Goal: Task Accomplishment & Management: Manage account settings

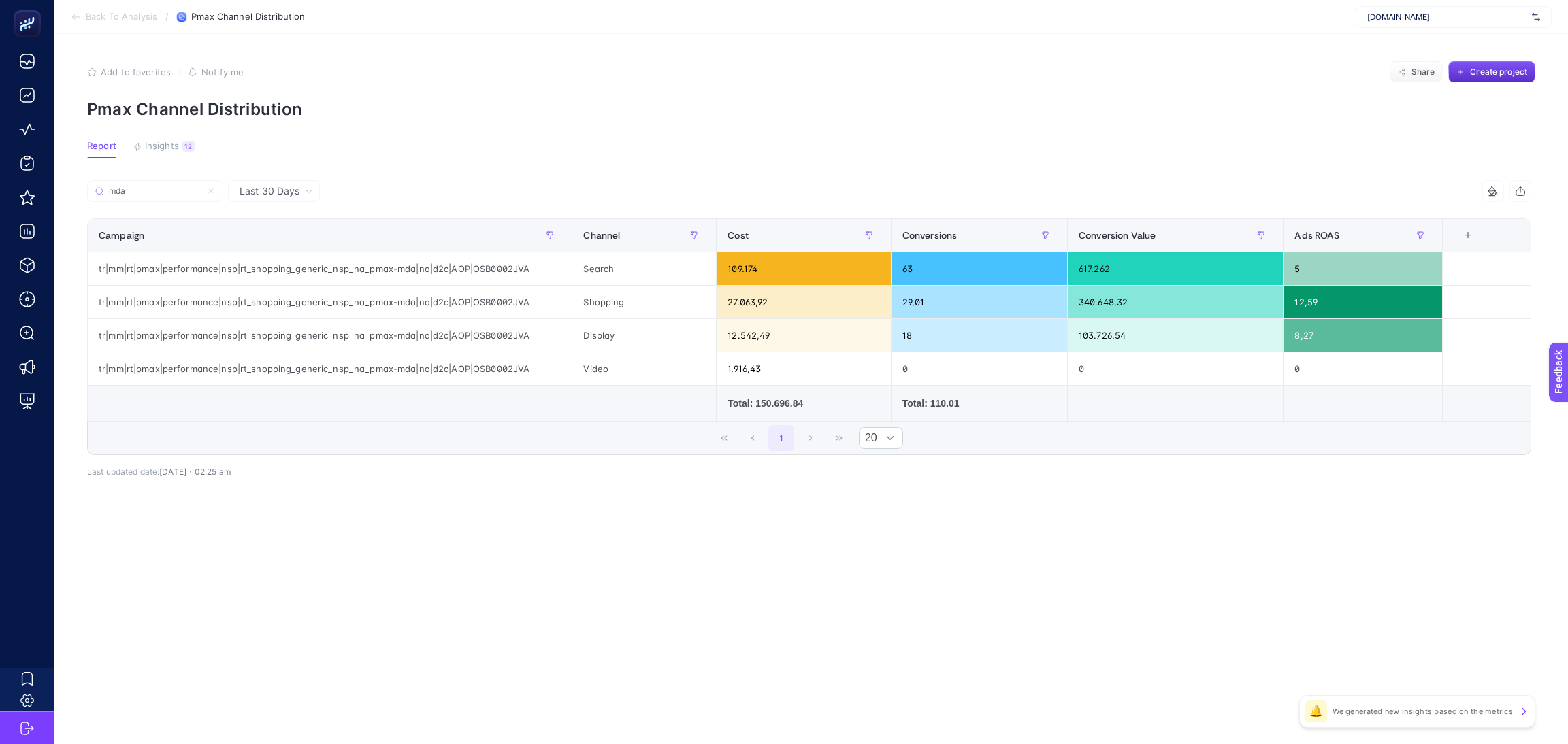
click at [1419, 16] on span "[DOMAIN_NAME]" at bounding box center [1446, 16] width 159 height 11
click at [1088, 58] on article "Add to favorites false Notify me Share Create project Pmax Channel Distribution…" at bounding box center [811, 389] width 1513 height 710
click at [1402, 20] on span "[DOMAIN_NAME]" at bounding box center [1446, 16] width 159 height 11
click at [1247, 80] on div "Add to favorites false Notify me Share Create project" at bounding box center [810, 72] width 1448 height 22
click at [1401, 11] on span "[DOMAIN_NAME]" at bounding box center [1446, 16] width 159 height 11
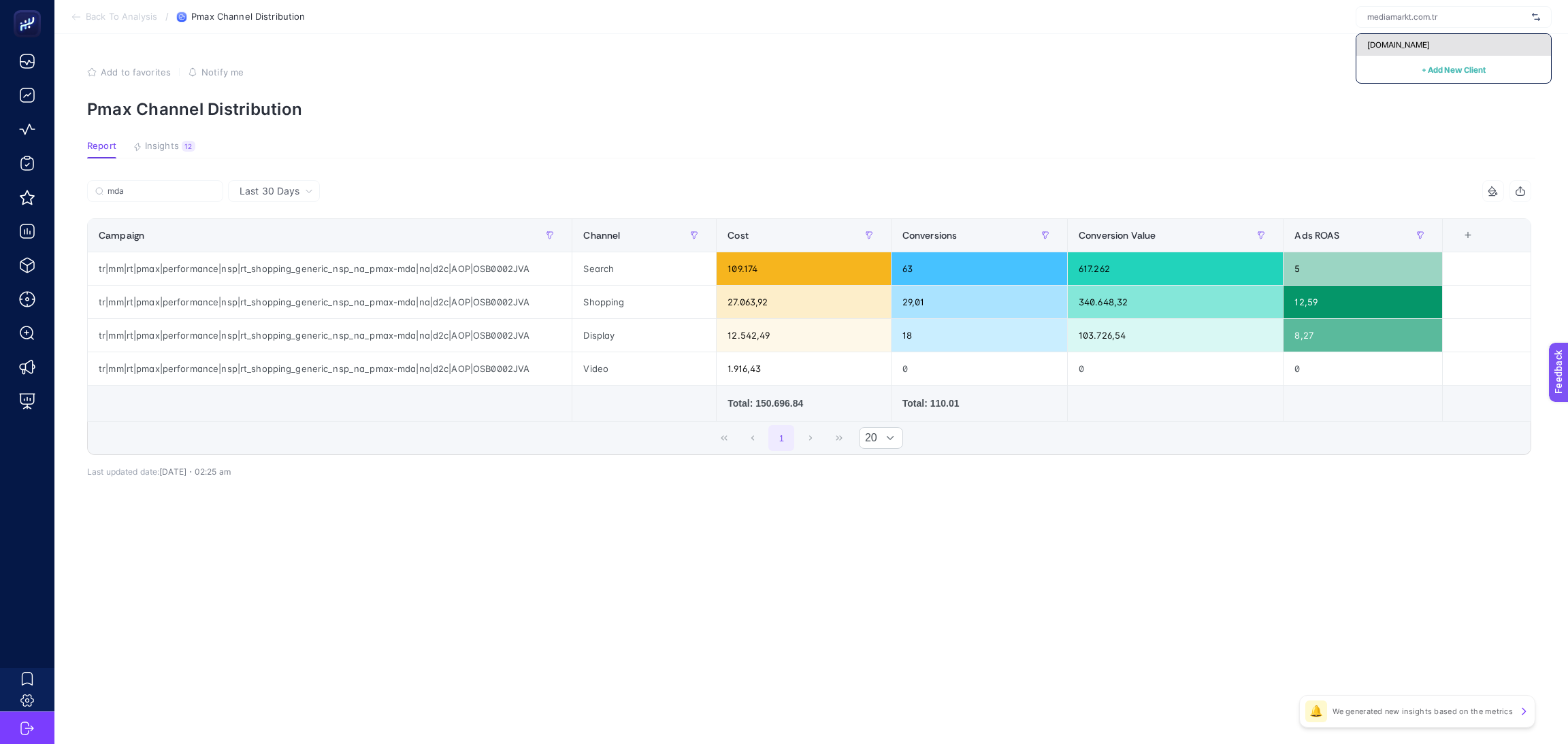
click at [1446, 42] on div "[DOMAIN_NAME]" at bounding box center [1453, 44] width 195 height 22
click at [1445, 23] on div "[DOMAIN_NAME]" at bounding box center [1454, 16] width 196 height 22
click at [1038, 80] on div "Add to favorites false Notify me Share Create project" at bounding box center [810, 72] width 1448 height 22
click at [1418, 23] on div "[DOMAIN_NAME]" at bounding box center [1454, 16] width 196 height 22
click at [1423, 43] on span "[DOMAIN_NAME]" at bounding box center [1399, 44] width 63 height 11
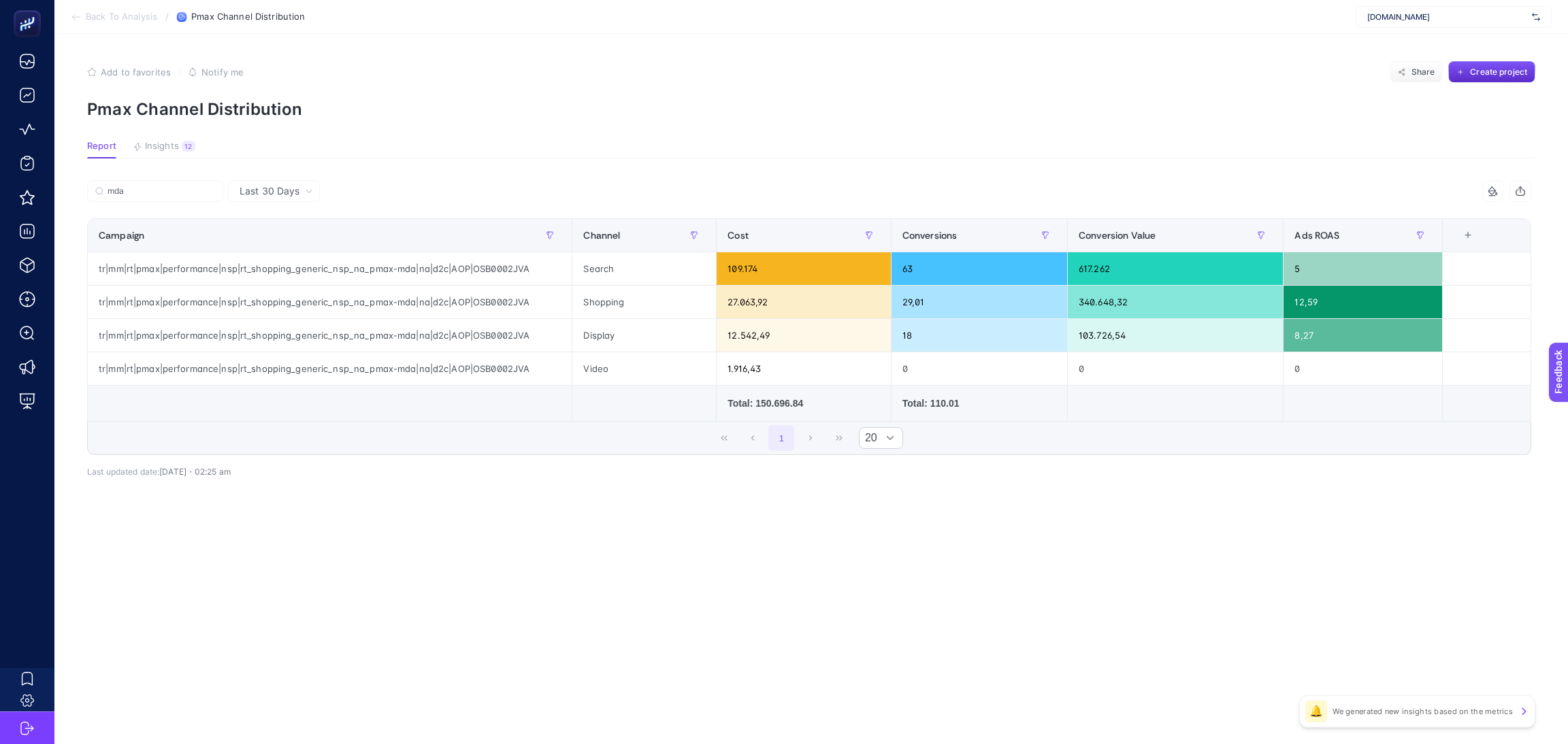
click at [1423, 18] on span "[DOMAIN_NAME]" at bounding box center [1446, 16] width 159 height 11
click at [1403, 36] on div "[DOMAIN_NAME]" at bounding box center [1453, 44] width 195 height 22
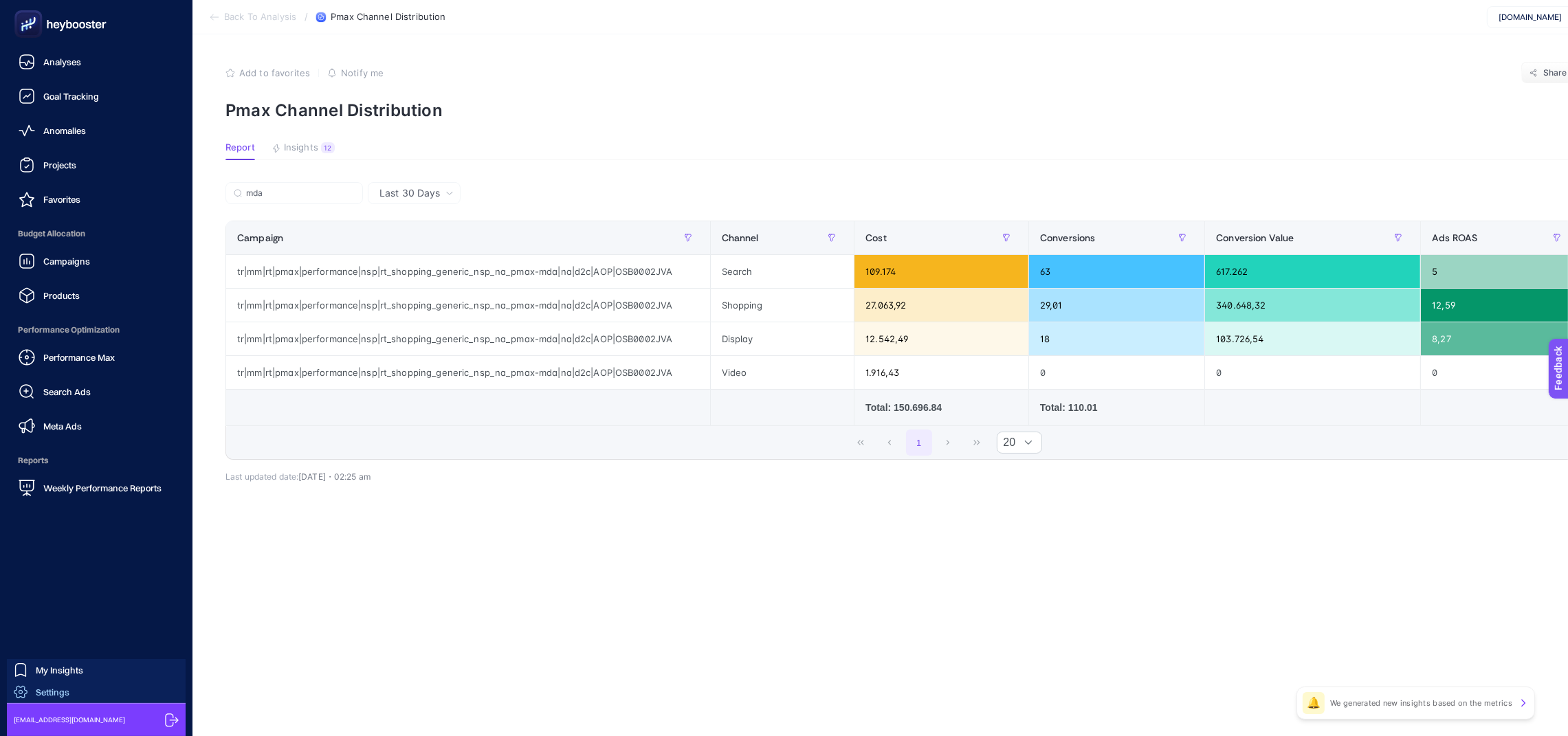
click at [46, 690] on span "Settings" at bounding box center [53, 692] width 33 height 11
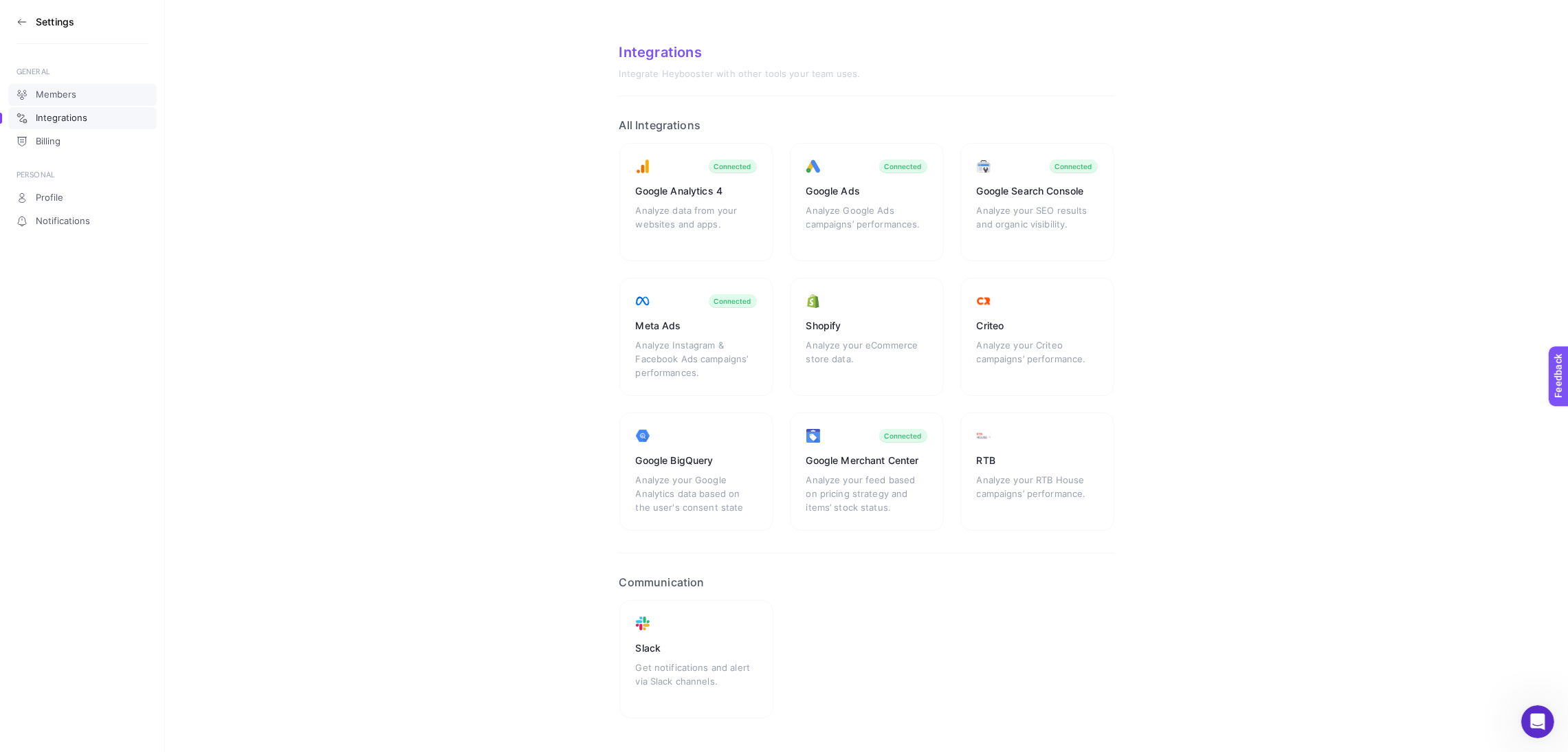
click at [89, 95] on link "Members" at bounding box center [82, 95] width 148 height 22
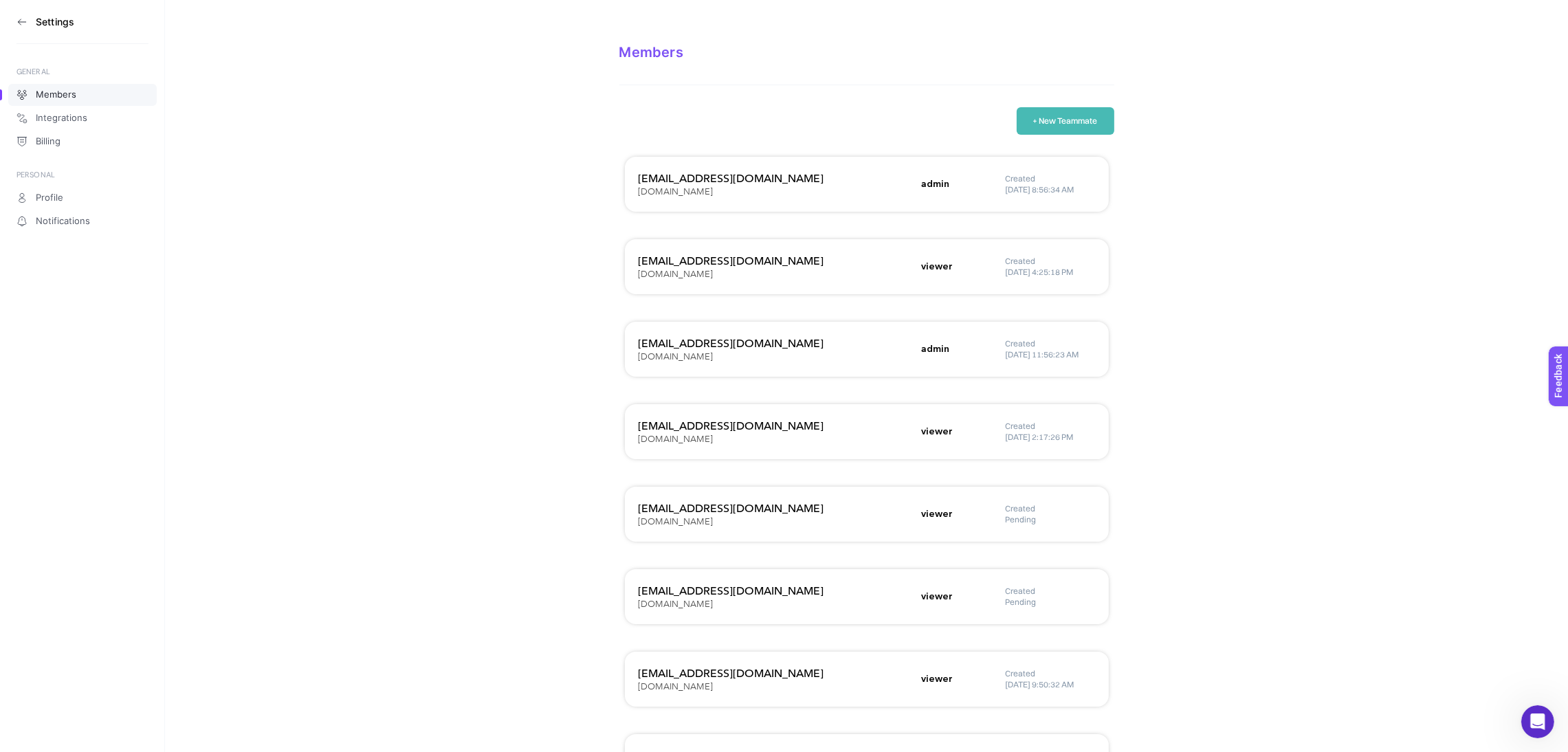
click at [1052, 121] on button "+ New Teammate" at bounding box center [1065, 120] width 97 height 27
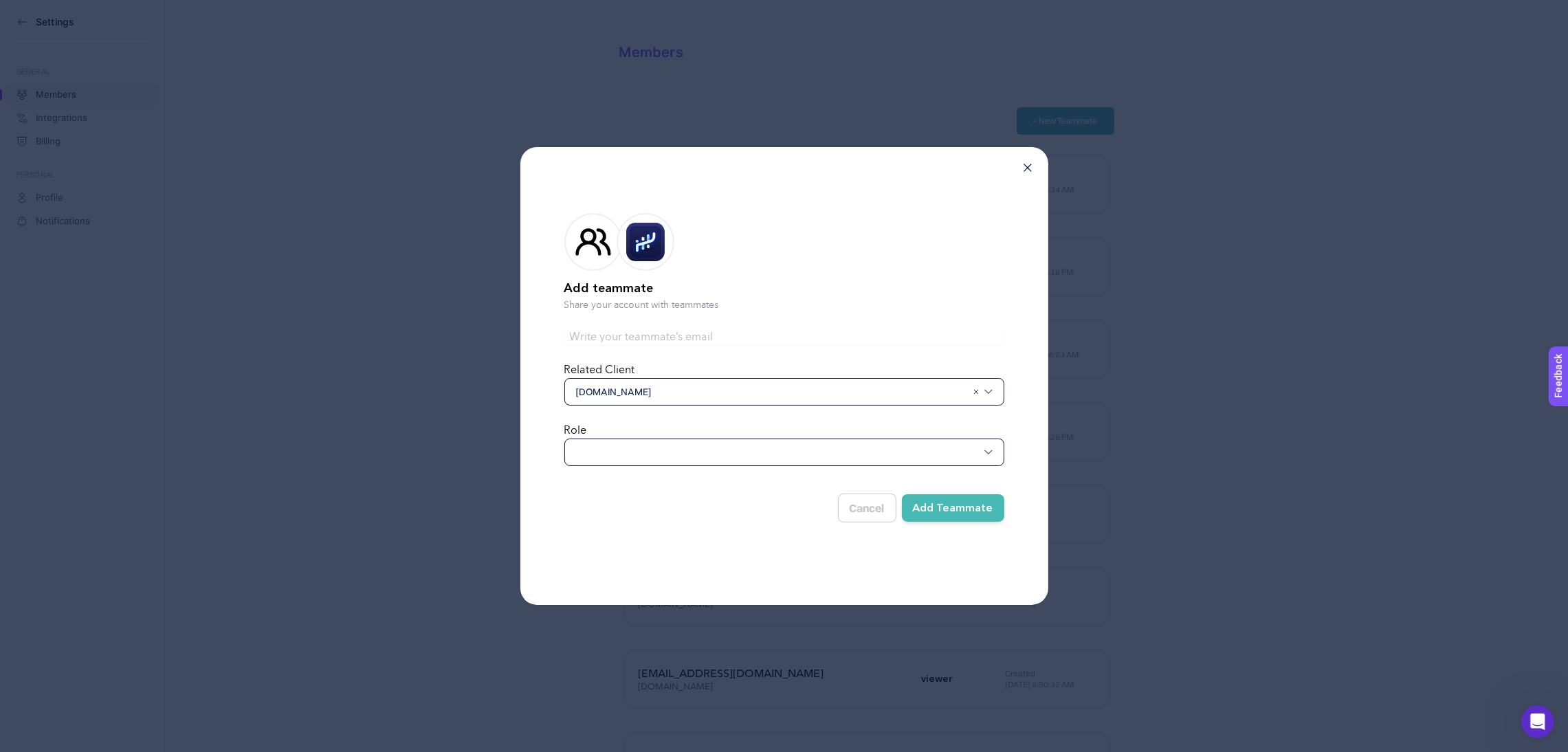
click at [665, 389] on span "[DOMAIN_NAME]" at bounding box center [771, 392] width 390 height 14
click at [709, 324] on form "Add teammate Share your account with teammates Related Client [DOMAIN_NAME] Rol…" at bounding box center [784, 365] width 440 height 347
click at [620, 450] on div at bounding box center [784, 452] width 440 height 27
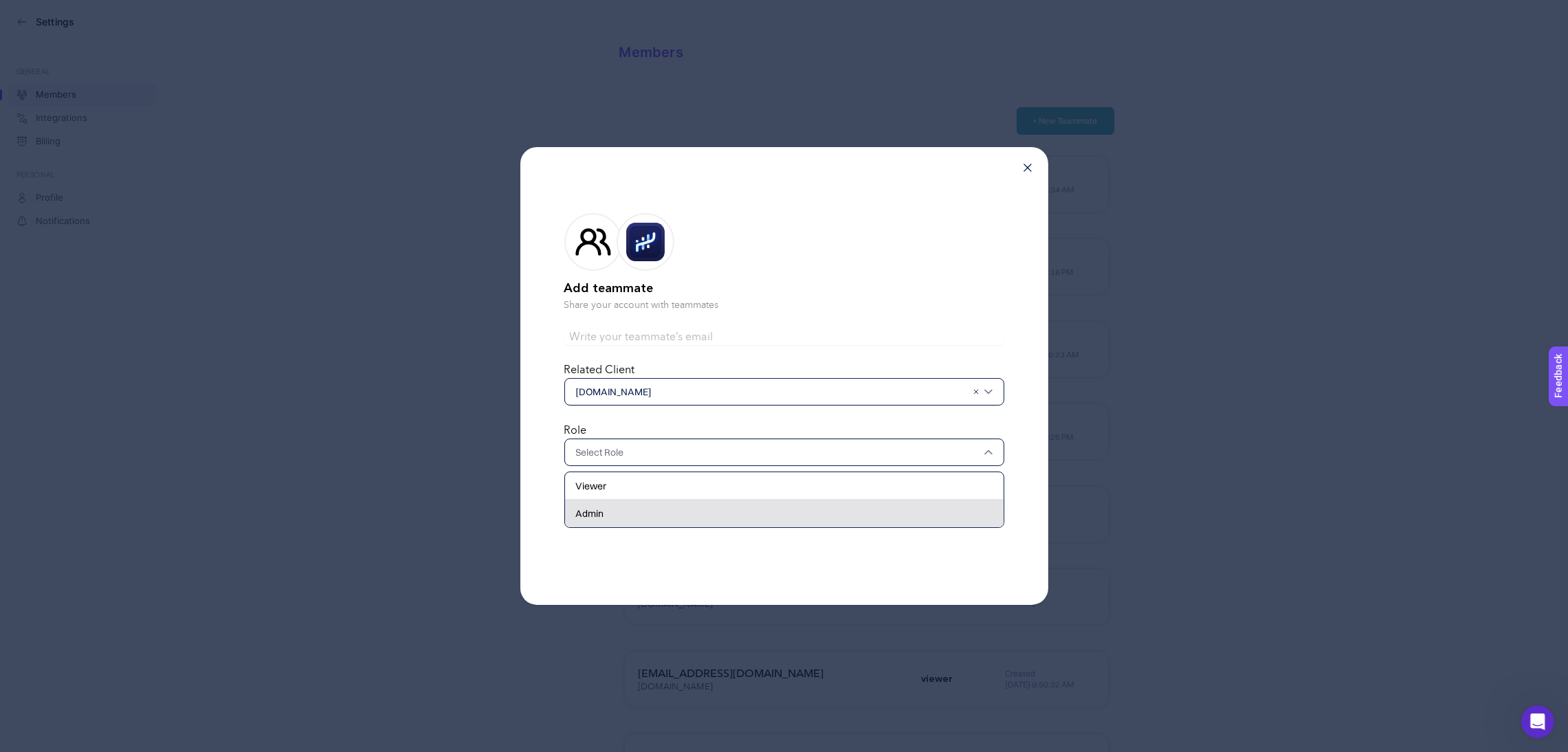
click at [619, 513] on div "Admin" at bounding box center [784, 513] width 439 height 27
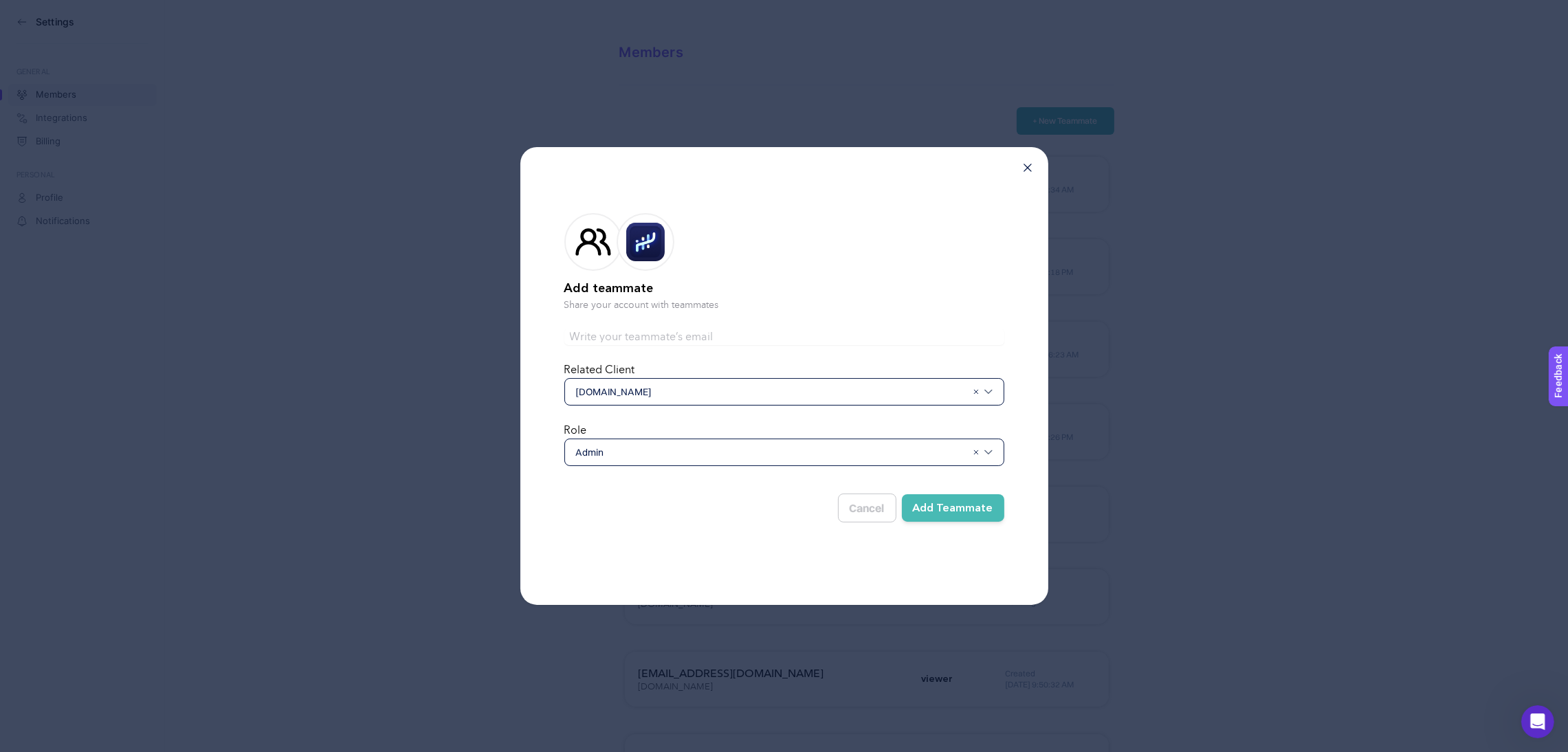
click at [972, 507] on button "Add Teammate" at bounding box center [953, 507] width 103 height 27
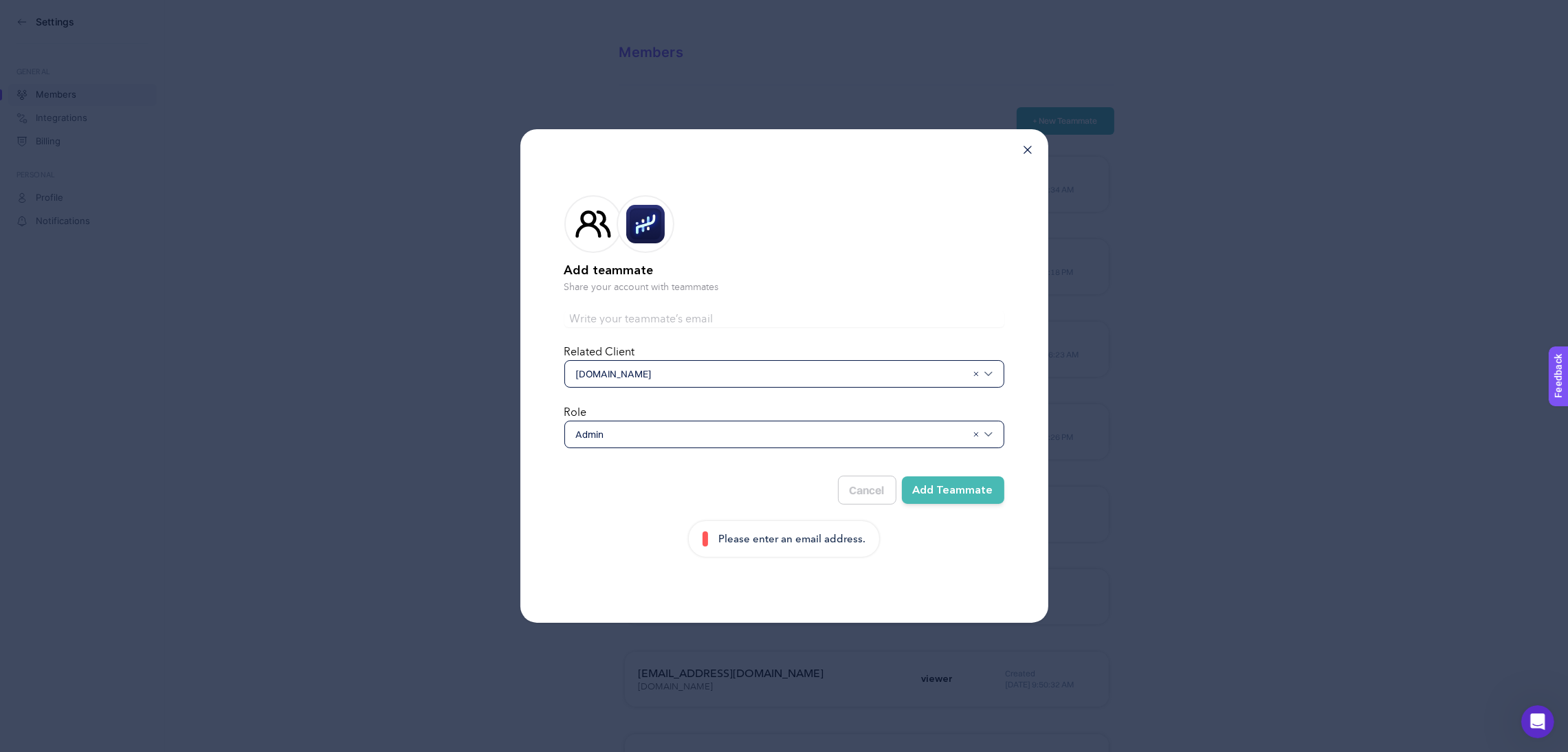
click at [621, 312] on input "text" at bounding box center [784, 319] width 440 height 17
paste input "[PERSON_NAME], [PERSON_NAME] yeni bir arkadaşımız katıldı Gamze [EMAIL_ADDRESS]…"
drag, startPoint x: 757, startPoint y: 316, endPoint x: 1173, endPoint y: 363, distance: 418.6
click at [1173, 363] on div "Add teammate Share your account with teammates [PERSON_NAME], [PERSON_NAME] yen…" at bounding box center [784, 376] width 1568 height 752
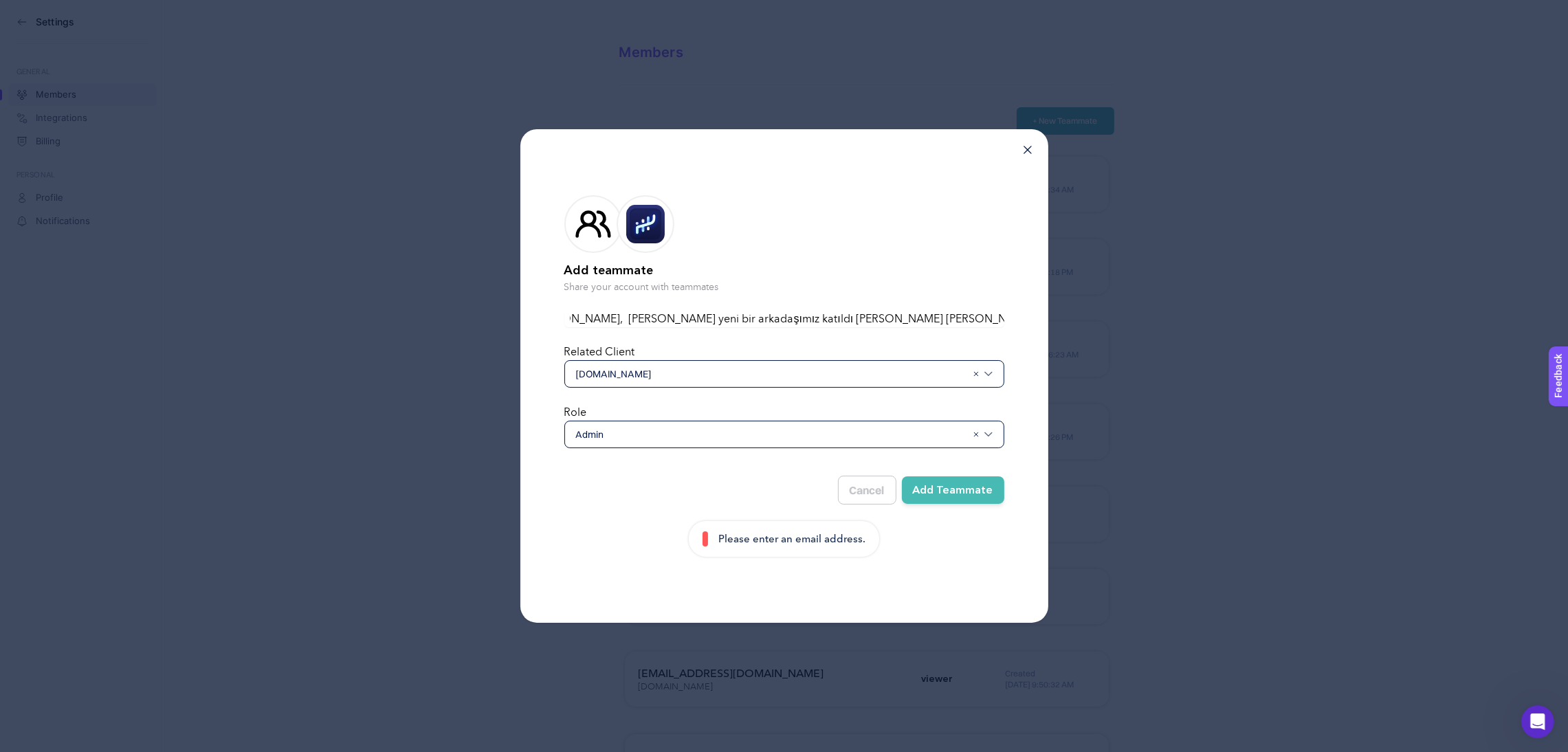
scroll to position [0, 0]
drag, startPoint x: 820, startPoint y: 317, endPoint x: 253, endPoint y: 340, distance: 567.5
click at [256, 339] on div "Add teammate Share your account with teammates [PERSON_NAME], [PERSON_NAME] yen…" at bounding box center [784, 376] width 1568 height 752
type input "[EMAIL_ADDRESS][DOMAIN_NAME]"
click at [950, 492] on button "Add Teammate" at bounding box center [953, 490] width 103 height 27
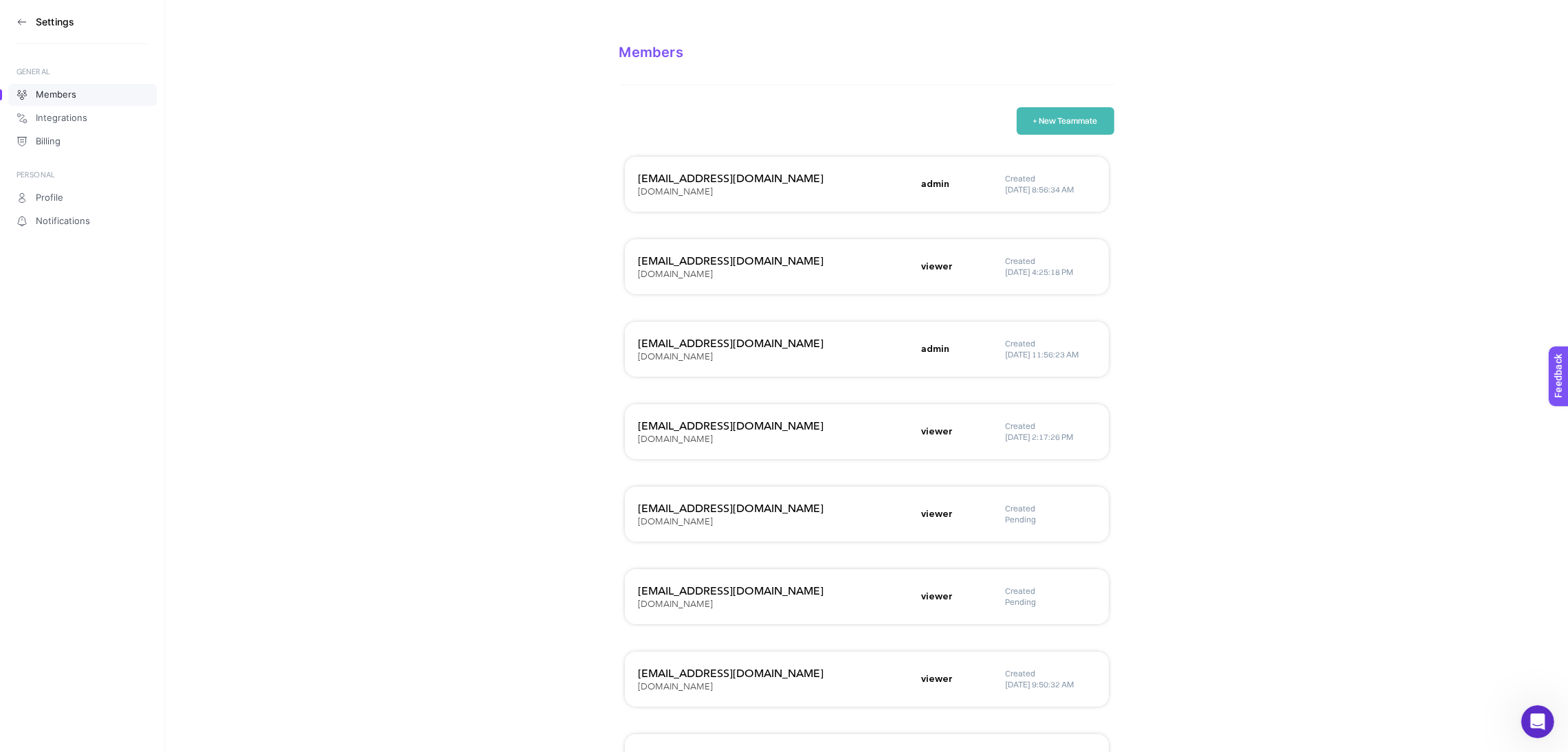
click at [773, 183] on h3 "[EMAIL_ADDRESS][DOMAIN_NAME]" at bounding box center [776, 178] width 275 height 17
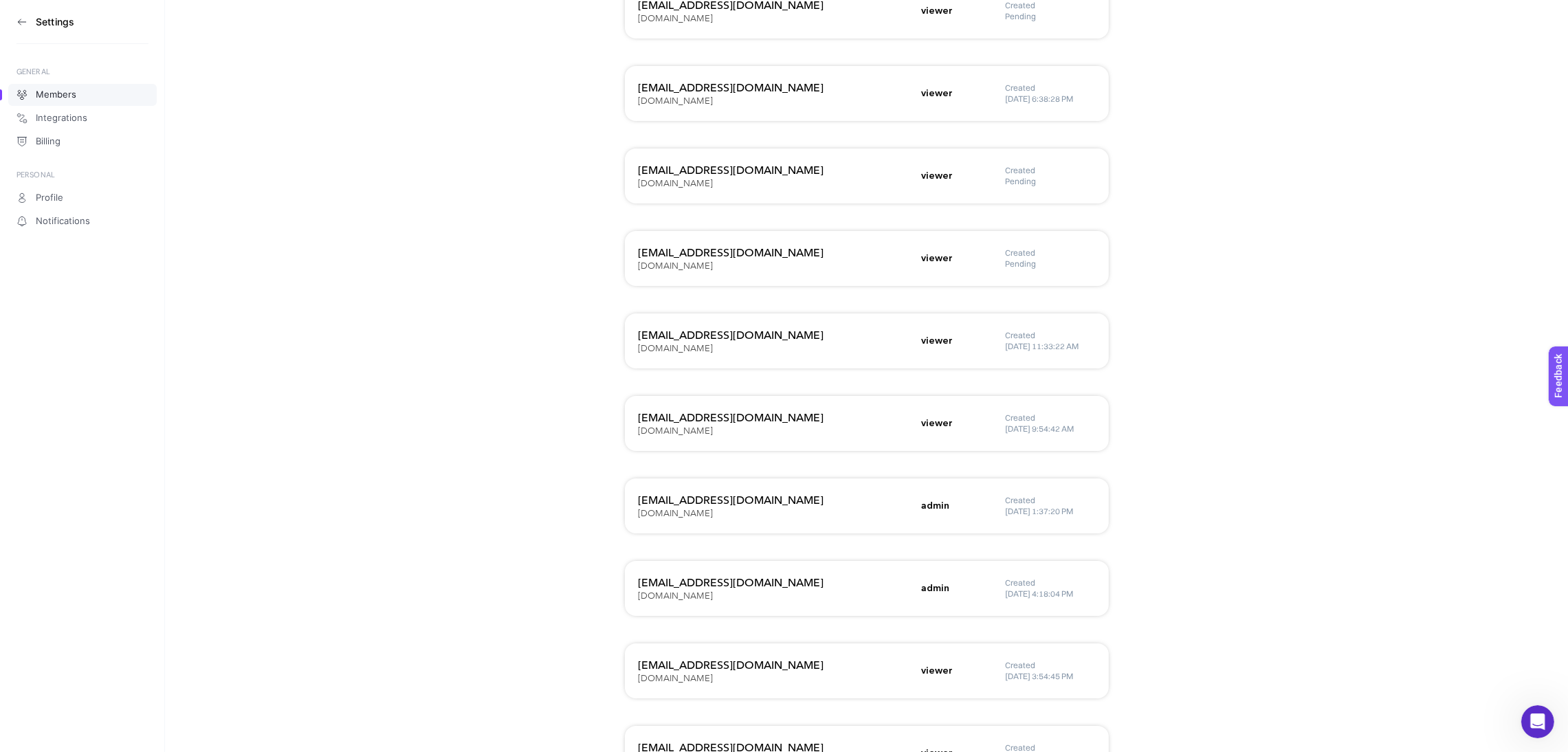
scroll to position [1808, 0]
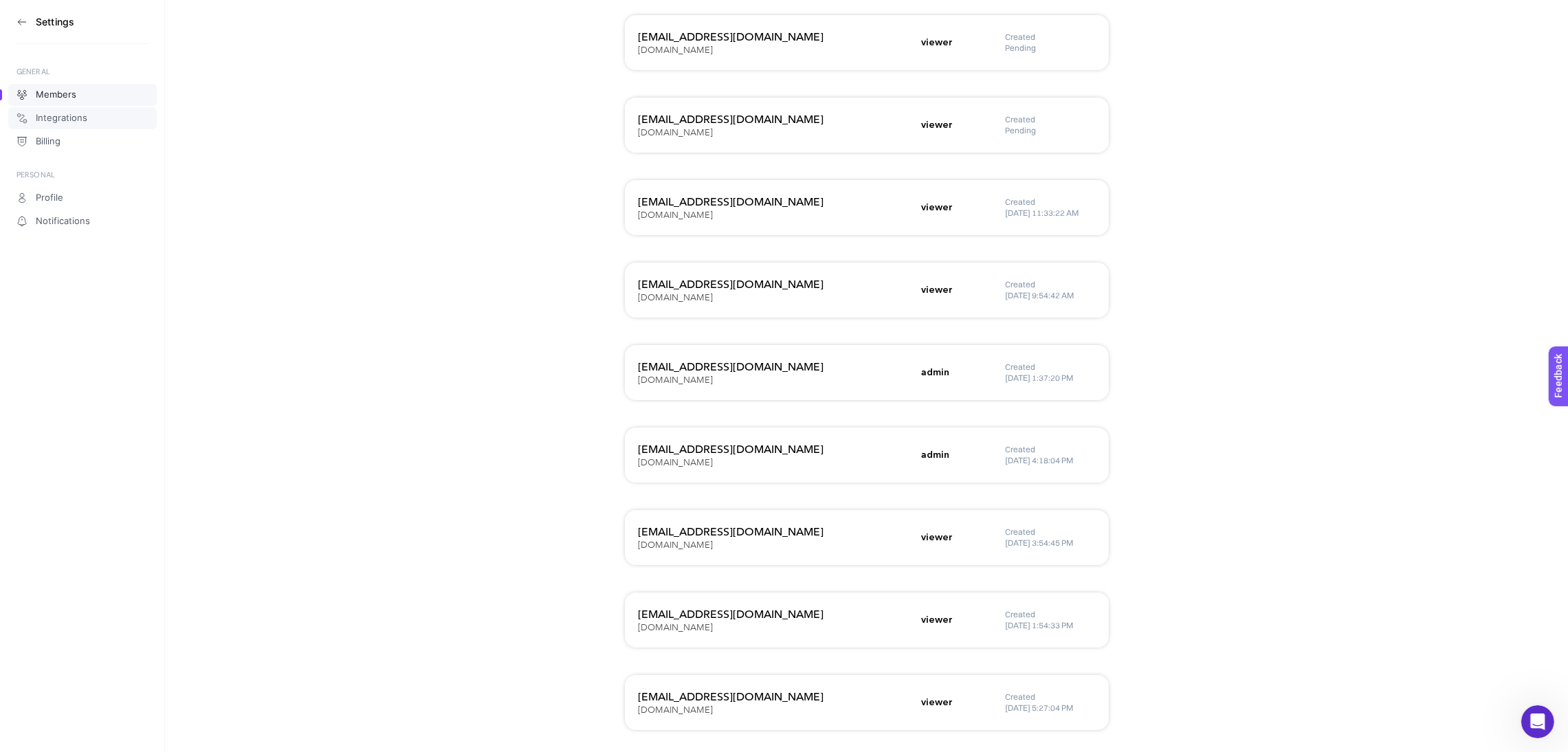
click at [68, 115] on span "Integrations" at bounding box center [61, 118] width 52 height 11
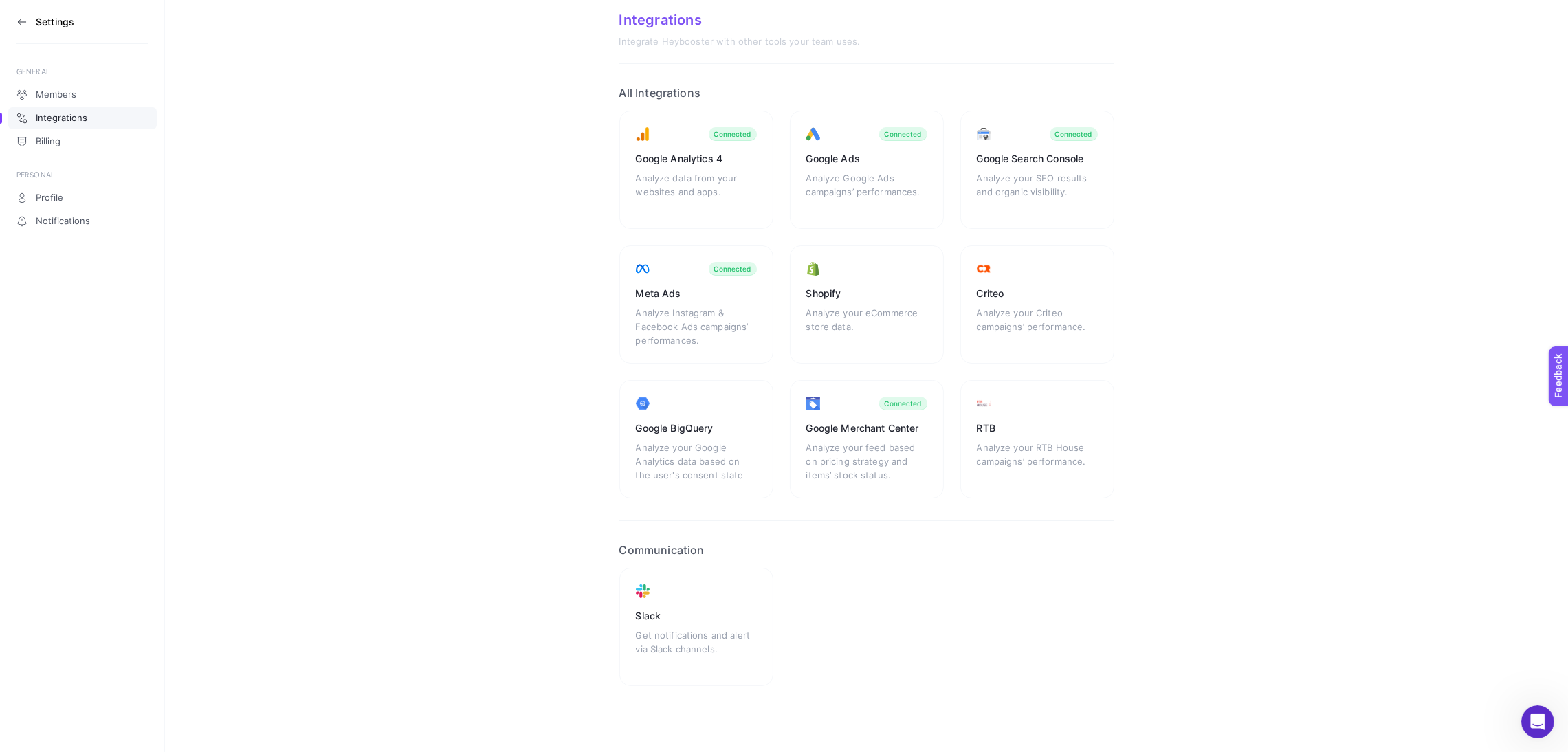
scroll to position [32, 0]
click at [54, 194] on span "Profile" at bounding box center [49, 197] width 27 height 11
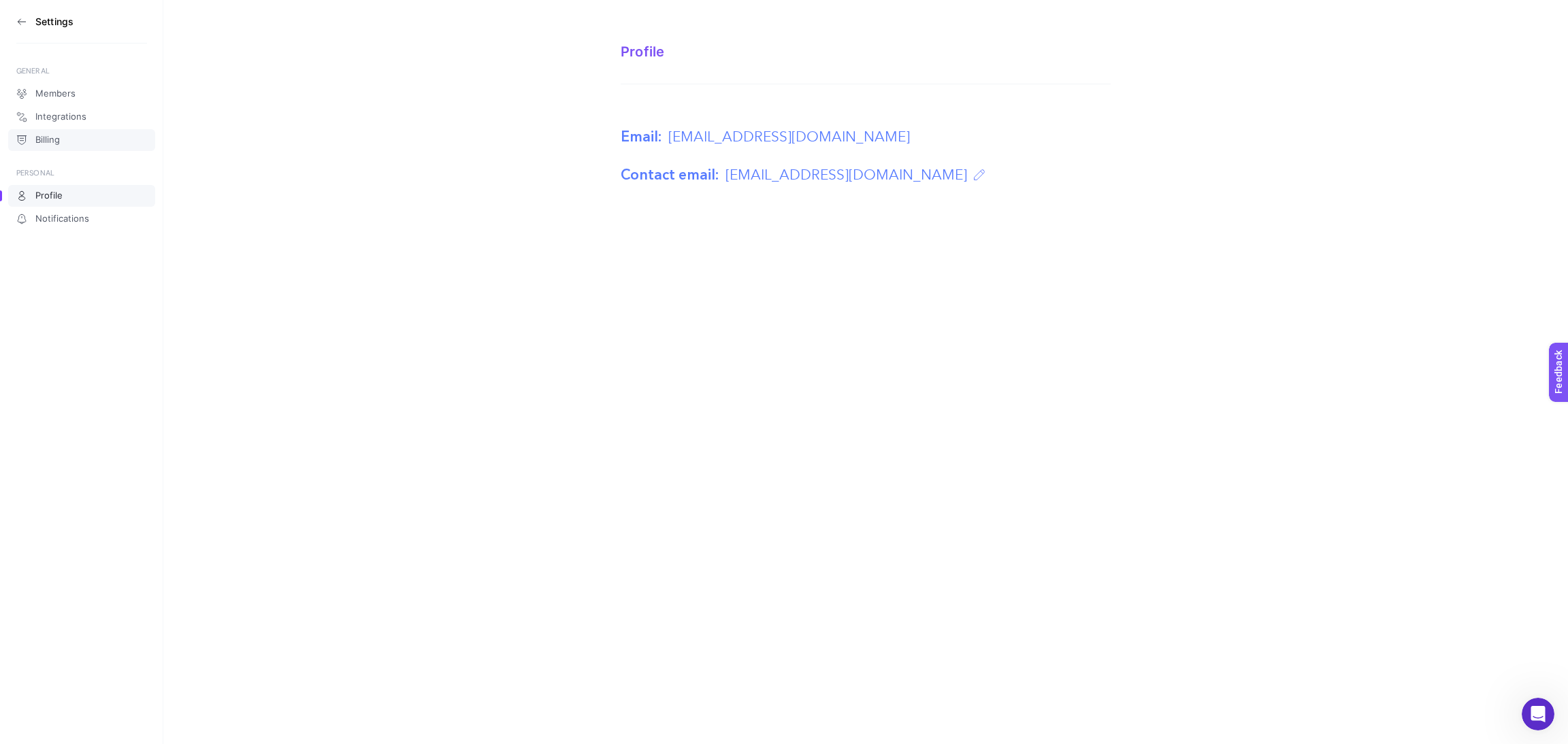
click at [43, 143] on span "Billing" at bounding box center [48, 140] width 24 height 11
click at [58, 115] on span "Integrations" at bounding box center [61, 116] width 51 height 11
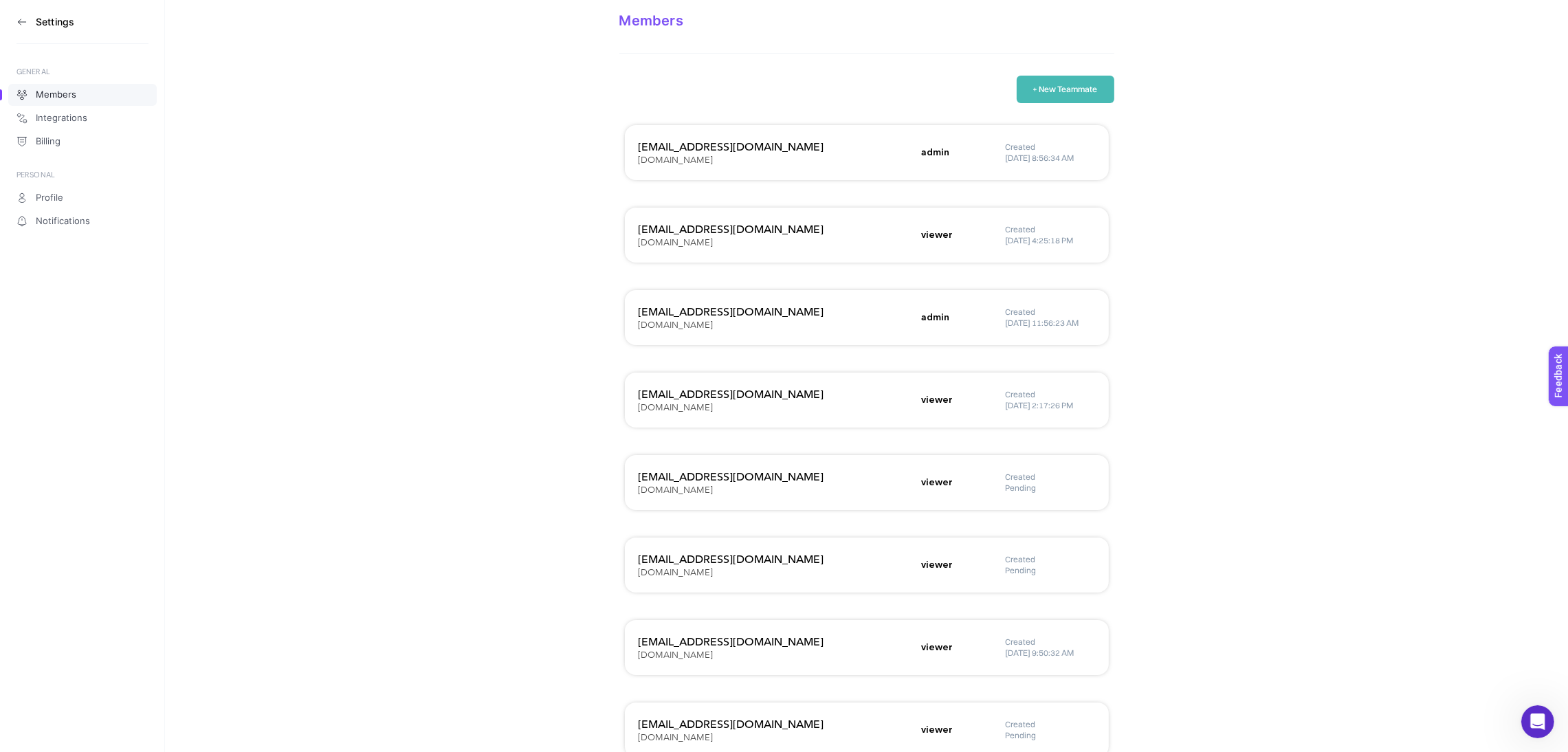
scroll to position [1808, 0]
